Goal: Find specific page/section: Find specific page/section

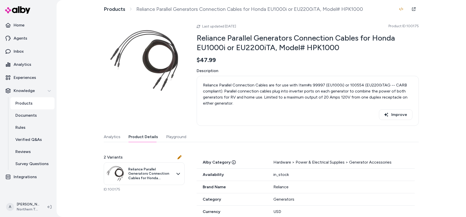
scroll to position [223, 0]
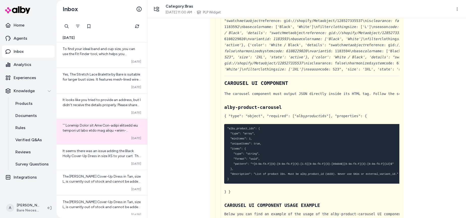
scroll to position [18228, 0]
